Goal: Find specific fact: Find specific fact

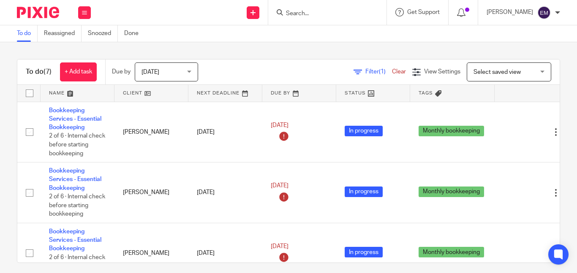
click at [317, 12] on input "Search" at bounding box center [323, 14] width 76 height 8
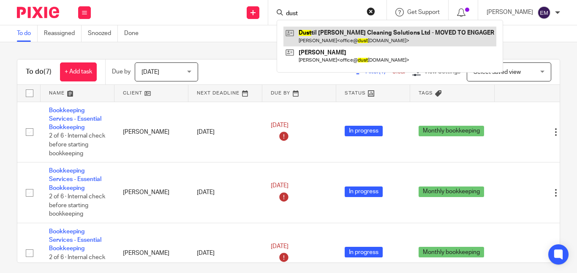
type input "dust"
click at [325, 35] on link at bounding box center [389, 36] width 213 height 19
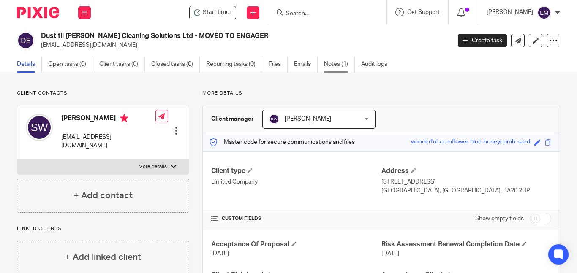
click at [331, 62] on link "Notes (1)" at bounding box center [339, 64] width 31 height 16
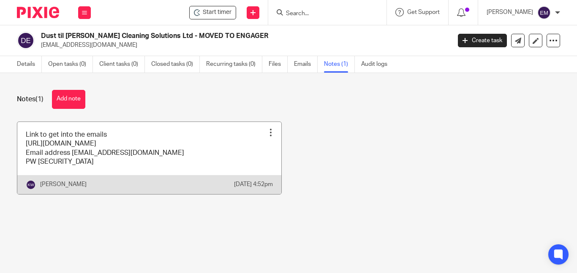
click at [180, 157] on link at bounding box center [149, 158] width 264 height 72
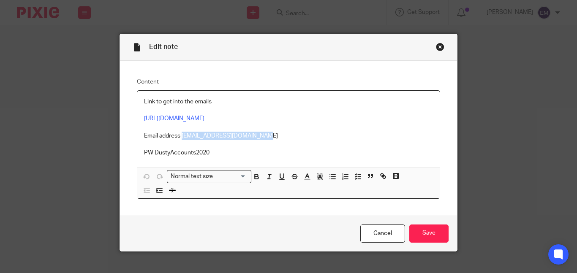
drag, startPoint x: 179, startPoint y: 136, endPoint x: 256, endPoint y: 138, distance: 76.9
click at [256, 138] on p "Email address accounts@dusttildawn.co.uk" at bounding box center [288, 136] width 289 height 8
copy p "accounts@dusttildawn.co.uk"
drag, startPoint x: 151, startPoint y: 152, endPoint x: 205, endPoint y: 154, distance: 53.7
click at [205, 154] on p "PW DustyAccounts2020" at bounding box center [288, 153] width 289 height 8
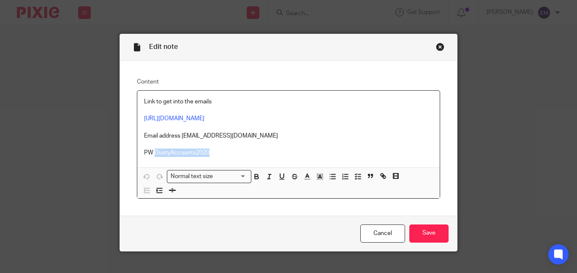
copy p "DustyAccounts2020"
